Goal: Information Seeking & Learning: Find specific fact

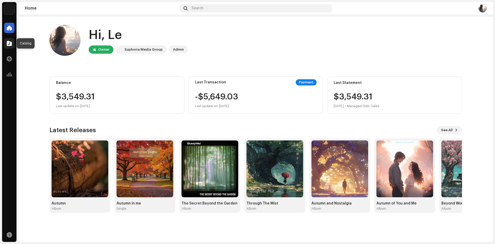
click at [7, 42] on span at bounding box center [9, 43] width 5 height 4
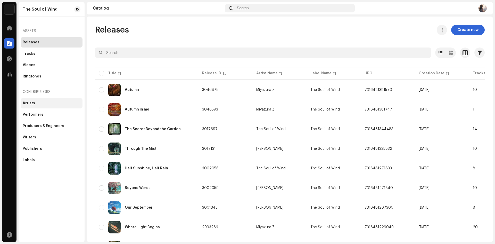
click at [51, 102] on div "Artists" at bounding box center [52, 103] width 58 height 4
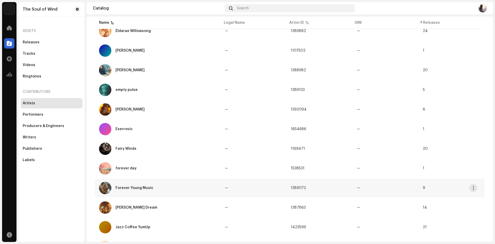
scroll to position [323, 0]
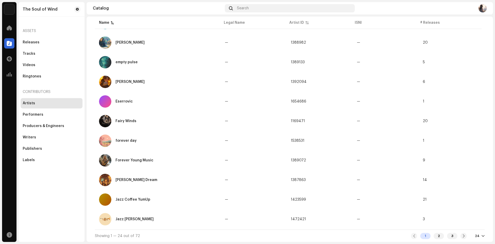
click at [478, 235] on div "24" at bounding box center [480, 236] width 10 height 4
click at [465, 226] on div "72" at bounding box center [468, 226] width 21 height 10
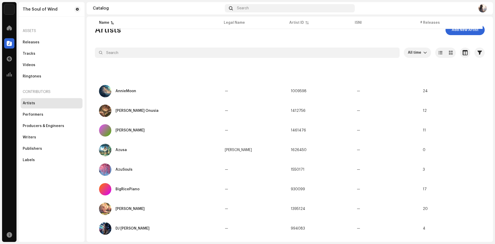
scroll to position [803, 0]
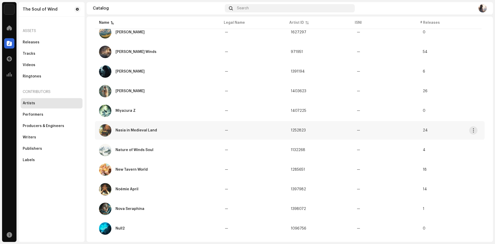
click at [171, 125] on div "Nasia in Medieval Land" at bounding box center [158, 130] width 118 height 12
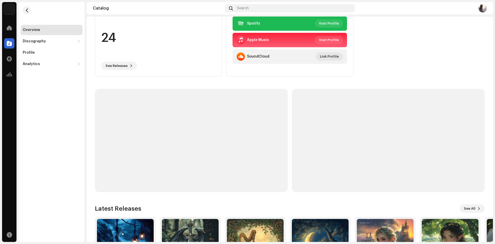
scroll to position [132, 0]
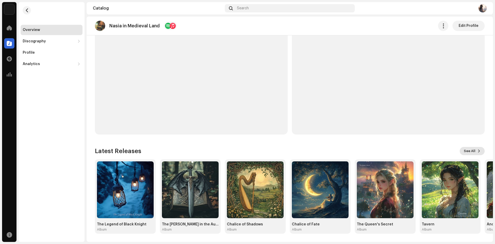
click at [470, 148] on span "See All" at bounding box center [470, 151] width 12 height 10
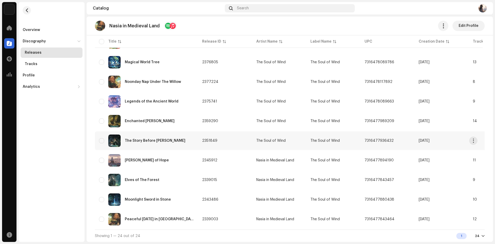
scroll to position [344, 0]
drag, startPoint x: 173, startPoint y: 140, endPoint x: 33, endPoint y: 178, distance: 145.0
click at [33, 178] on div "The Soul of Wind Home Catalog Transactions Analytics Resources Overview Discogr…" at bounding box center [247, 122] width 495 height 244
click at [32, 180] on div "Overview Discography Releases Tracks Profile Analytics Consumption Engagement R…" at bounding box center [52, 122] width 66 height 240
click at [174, 136] on div "The Story Before [PERSON_NAME]" at bounding box center [146, 140] width 95 height 12
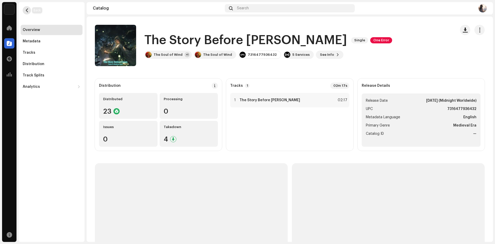
click at [28, 12] on span "button" at bounding box center [27, 10] width 4 height 4
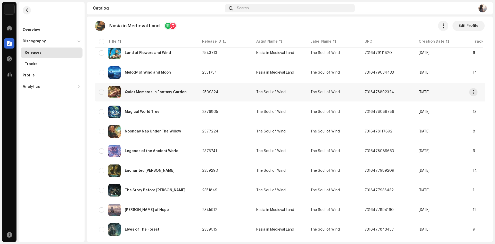
scroll to position [266, 0]
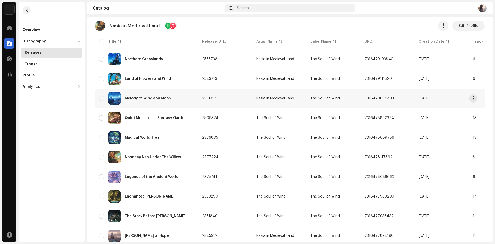
click at [170, 94] on div "Melody of Wind and Moon" at bounding box center [146, 98] width 95 height 12
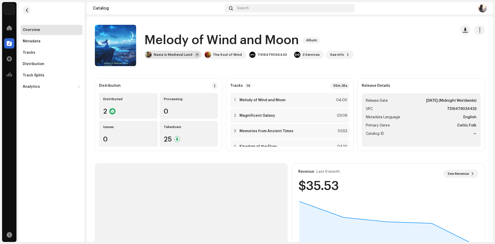
click at [189, 54] on div "Nasia in Medieval Land" at bounding box center [173, 55] width 39 height 4
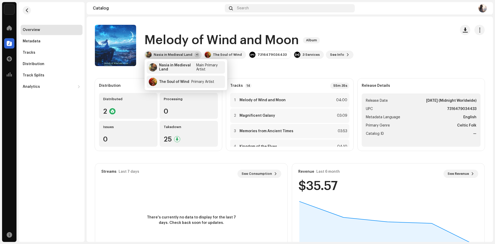
drag, startPoint x: 190, startPoint y: 54, endPoint x: 229, endPoint y: 58, distance: 39.9
click at [190, 54] on div "Nasia in Medieval Land" at bounding box center [173, 55] width 39 height 4
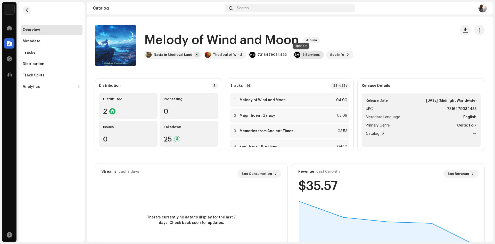
click at [297, 57] on div "3 Services" at bounding box center [308, 55] width 31 height 8
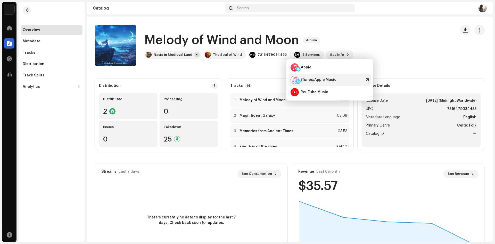
click at [314, 80] on div "iTunes/Apple Music" at bounding box center [319, 80] width 36 height 4
click at [192, 39] on h1 "Melody of Wind and Moon" at bounding box center [221, 40] width 154 height 17
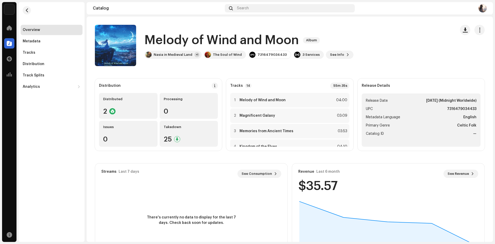
click at [192, 39] on h1 "Melody of Wind and Moon" at bounding box center [221, 40] width 154 height 17
copy div "Melody of Wind and Moon Album"
click at [262, 56] on div "7316479034433" at bounding box center [272, 55] width 29 height 4
copy div "7316479034433"
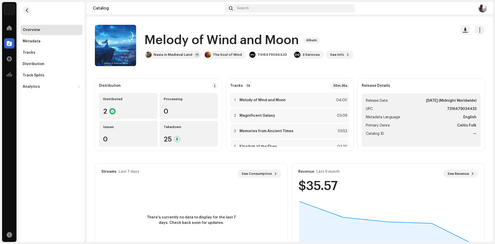
click at [229, 42] on h1 "Melody of Wind and Moon" at bounding box center [221, 40] width 154 height 17
copy div "Melody of Wind and Moon Album"
click at [176, 60] on div "Melody of Wind and Moon Album Nasia in Medieval Land +1 The Soul of Wind 731647…" at bounding box center [273, 45] width 357 height 41
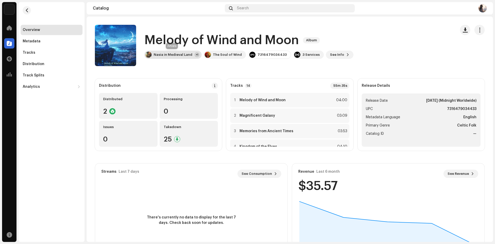
click at [178, 55] on div "Nasia in Medieval Land" at bounding box center [173, 55] width 39 height 4
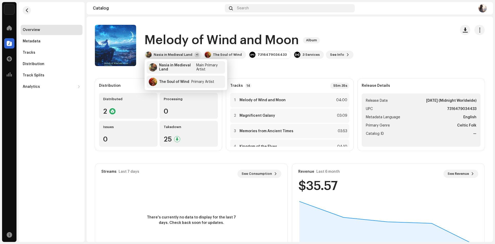
click at [241, 195] on div "There's currently no data to display for the last 7 days. Check back soon for u…" at bounding box center [191, 220] width 192 height 72
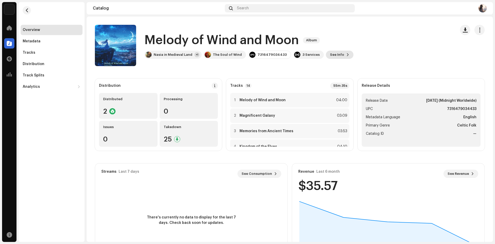
click at [332, 54] on span "See Info" at bounding box center [337, 55] width 14 height 10
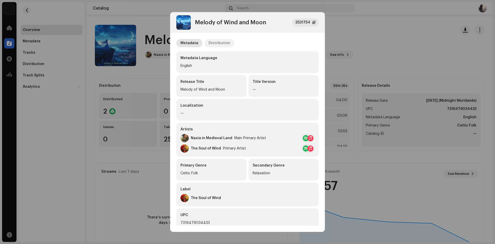
click at [225, 42] on div "Distribution" at bounding box center [220, 43] width 22 height 8
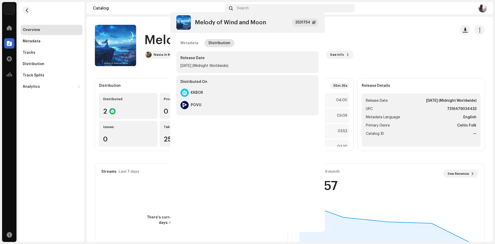
click at [133, 120] on div "Melody of Wind and Moon 2531754 Metadata Distribution Release Date [DATE] (Midn…" at bounding box center [247, 122] width 495 height 244
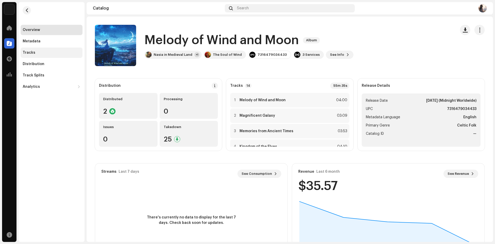
click at [47, 52] on div "Tracks" at bounding box center [52, 53] width 58 height 4
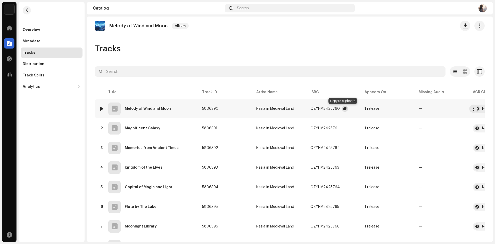
click at [343, 109] on span "button" at bounding box center [344, 108] width 3 height 4
click at [342, 128] on span "button" at bounding box center [343, 128] width 3 height 4
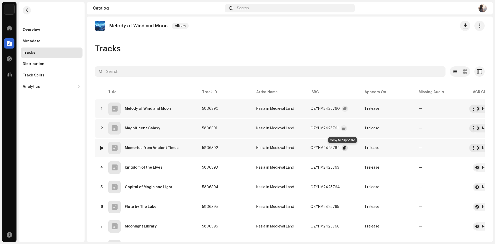
click at [342, 145] on button "button" at bounding box center [345, 148] width 6 height 6
drag, startPoint x: 342, startPoint y: 168, endPoint x: 341, endPoint y: 171, distance: 4.2
click at [343, 168] on span "button" at bounding box center [344, 167] width 3 height 4
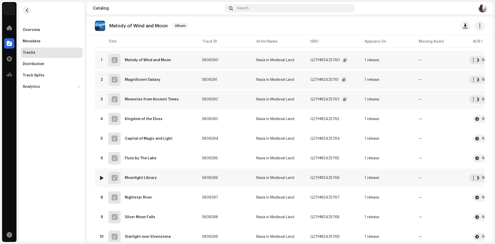
scroll to position [52, 0]
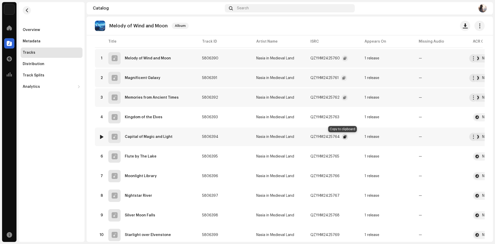
click at [343, 137] on span "button" at bounding box center [344, 137] width 3 height 4
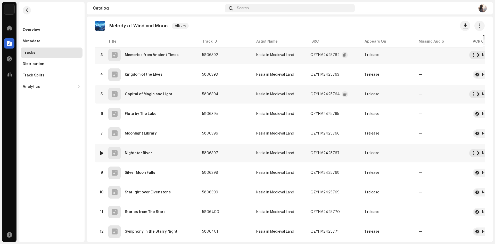
scroll to position [103, 0]
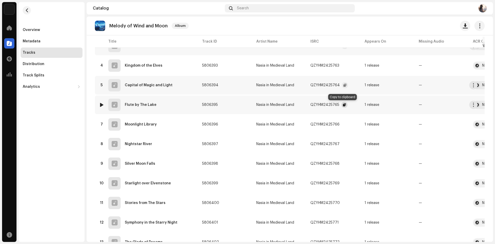
click at [341, 103] on button "button" at bounding box center [344, 105] width 6 height 6
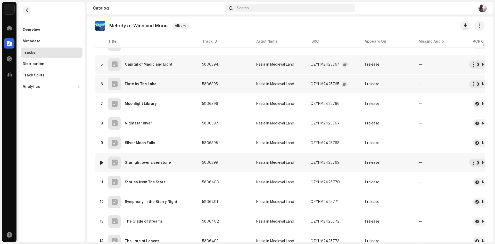
scroll to position [148, 0]
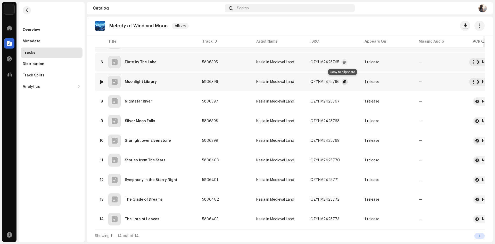
click at [343, 80] on span "button" at bounding box center [344, 82] width 3 height 4
click at [343, 100] on span "button" at bounding box center [344, 101] width 3 height 4
click at [343, 119] on span "button" at bounding box center [344, 121] width 3 height 4
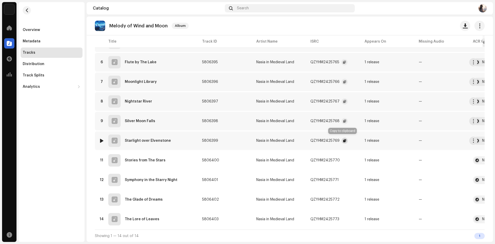
click at [343, 139] on span "button" at bounding box center [344, 140] width 3 height 4
click at [343, 159] on span "button" at bounding box center [344, 160] width 3 height 4
click at [342, 178] on span "button" at bounding box center [343, 180] width 3 height 4
click at [342, 179] on span "button" at bounding box center [343, 180] width 3 height 4
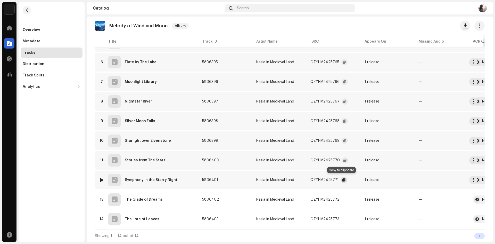
click at [343, 178] on span "button" at bounding box center [343, 180] width 3 height 4
click at [343, 198] on span "button" at bounding box center [344, 199] width 3 height 4
click at [343, 217] on span "button" at bounding box center [344, 219] width 3 height 4
click at [25, 29] on div "Overview" at bounding box center [31, 30] width 17 height 4
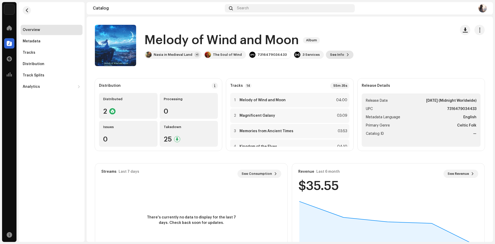
click at [330, 52] on span "See Info" at bounding box center [337, 55] width 14 height 10
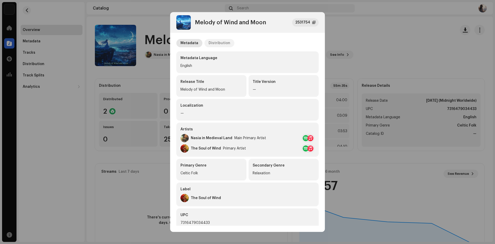
click at [209, 40] on div "Distribution" at bounding box center [220, 43] width 22 height 8
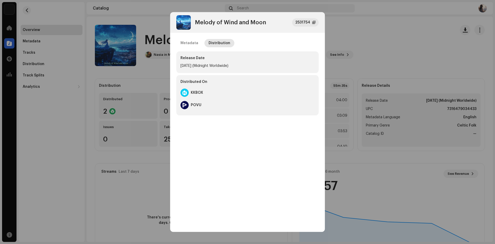
click at [143, 99] on div "Melody of Wind and Moon 2531754 Metadata Distribution Release Date [DATE] (Midn…" at bounding box center [247, 122] width 495 height 244
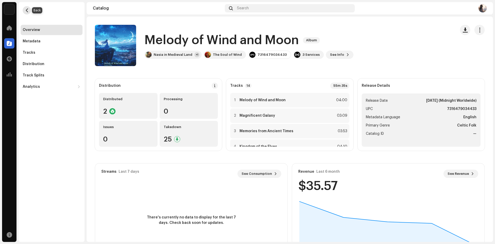
click at [27, 8] on button "button" at bounding box center [27, 10] width 8 height 8
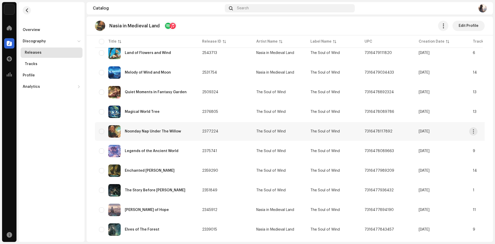
scroll to position [266, 0]
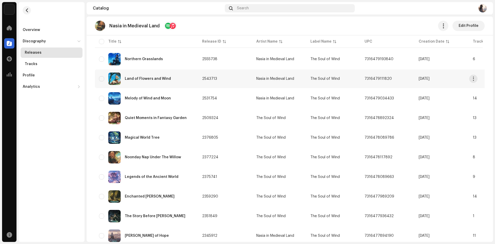
click at [172, 81] on div "Land of Flowers and Wind" at bounding box center [146, 78] width 95 height 12
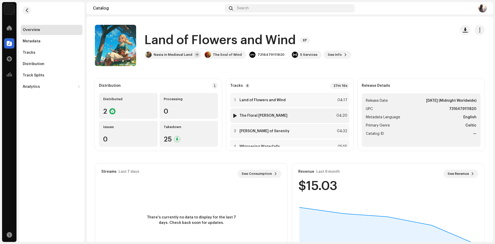
scroll to position [42, 0]
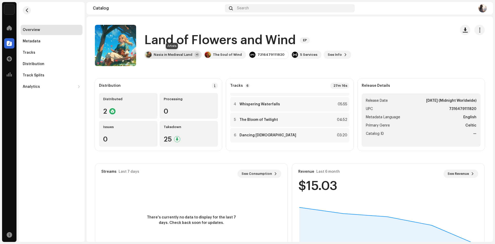
click at [187, 55] on div "Nasia in Medieval Land" at bounding box center [173, 55] width 39 height 4
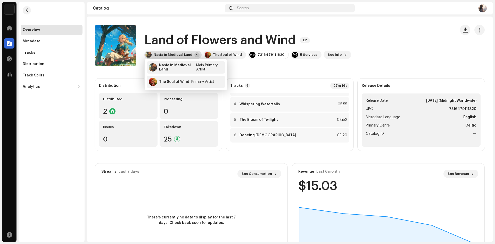
click at [187, 55] on div "Nasia in Medieval Land" at bounding box center [173, 55] width 39 height 4
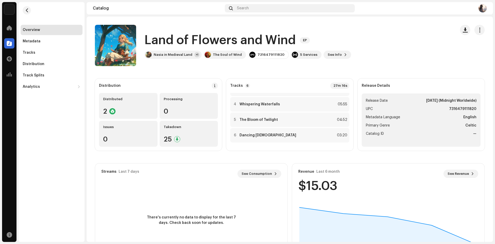
click at [207, 38] on h1 "Land of Flowers and Wind" at bounding box center [219, 40] width 151 height 17
copy div "Land of Flowers and Wind EP"
click at [262, 53] on div "7316479111820" at bounding box center [271, 55] width 27 height 4
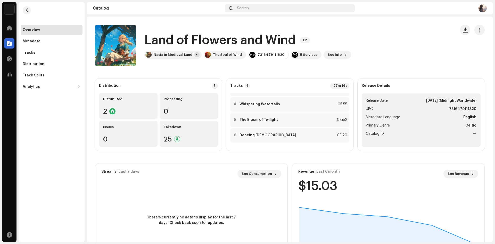
click at [262, 53] on div "7316479111820" at bounding box center [271, 55] width 27 height 4
copy div "7316479111820"
click at [252, 38] on h1 "Land of Flowers and Wind" at bounding box center [219, 40] width 151 height 17
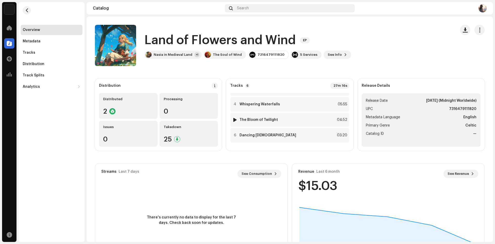
copy div "Land of Flowers and Wind EP"
click at [328, 53] on span "See Info" at bounding box center [335, 55] width 14 height 10
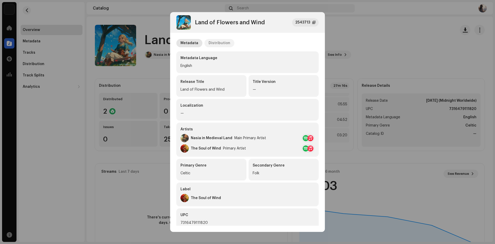
click at [217, 42] on div "Distribution" at bounding box center [220, 43] width 22 height 8
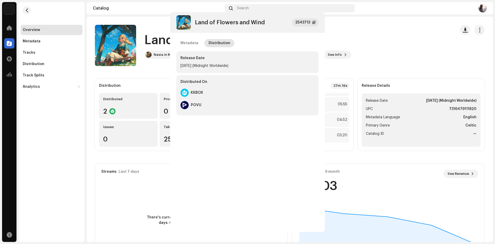
click at [154, 115] on div "Land of Flowers and Wind 2543713 Metadata Distribution Release Date [DATE] (Mid…" at bounding box center [247, 122] width 495 height 244
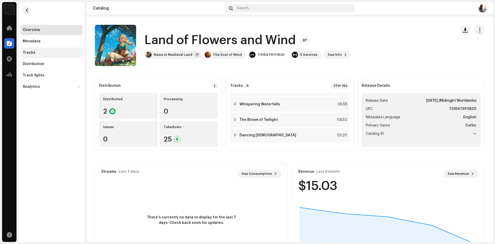
click at [32, 51] on div "Tracks" at bounding box center [29, 53] width 13 height 4
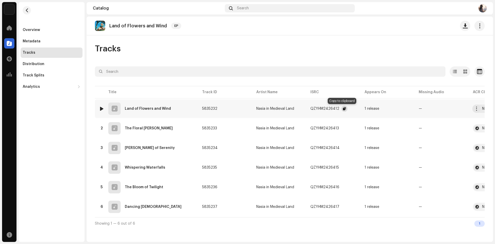
click at [343, 106] on span "button" at bounding box center [344, 108] width 3 height 4
click at [345, 128] on button "button" at bounding box center [344, 128] width 6 height 6
click at [344, 146] on button "button" at bounding box center [345, 148] width 6 height 6
click at [341, 167] on button "button" at bounding box center [344, 167] width 6 height 6
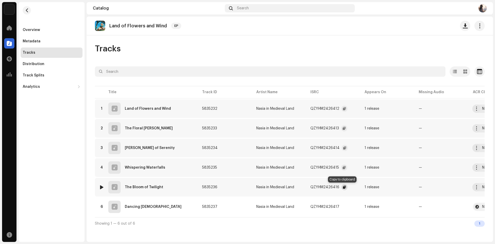
click at [341, 188] on button "button" at bounding box center [344, 187] width 6 height 6
click at [343, 207] on span "button" at bounding box center [344, 206] width 3 height 4
click at [43, 34] on div "Overview" at bounding box center [52, 30] width 62 height 10
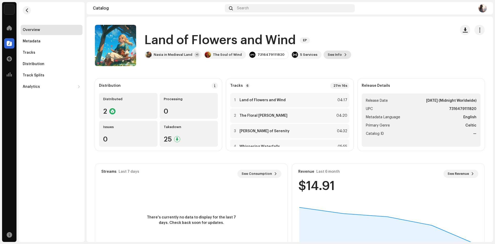
click at [334, 55] on button "See Info" at bounding box center [338, 55] width 28 height 8
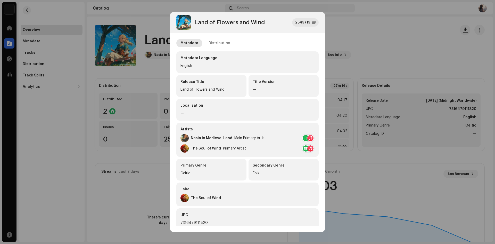
click at [341, 56] on div "Land of Flowers and Wind 2543713 Metadata Distribution Metadata Language Englis…" at bounding box center [247, 122] width 495 height 244
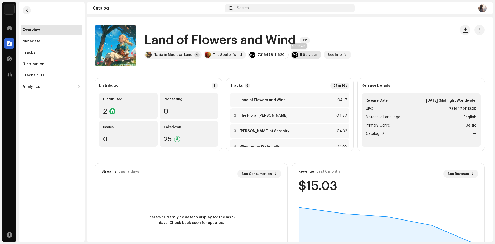
click at [309, 54] on div "5 Services" at bounding box center [306, 55] width 31 height 8
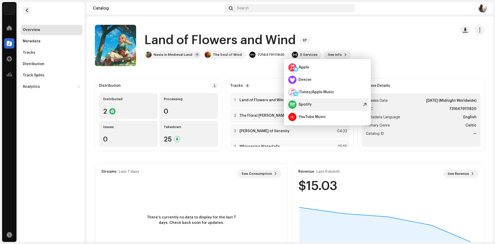
click at [305, 101] on div "Spotify" at bounding box center [299, 104] width 23 height 8
click at [360, 53] on div "Land of Flowers and Wind EP Nasia in Medieval Land +1 The Soul of Wind 73164791…" at bounding box center [273, 45] width 357 height 41
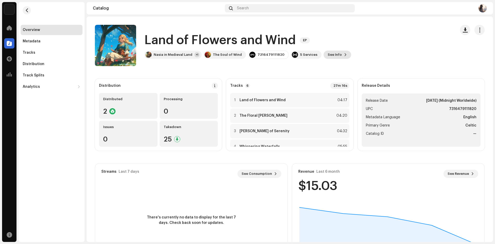
click at [331, 53] on span "See Info" at bounding box center [335, 55] width 14 height 10
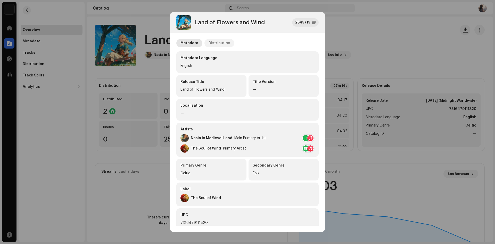
click at [220, 45] on div "Distribution" at bounding box center [220, 43] width 22 height 8
